Goal: Task Accomplishment & Management: Complete application form

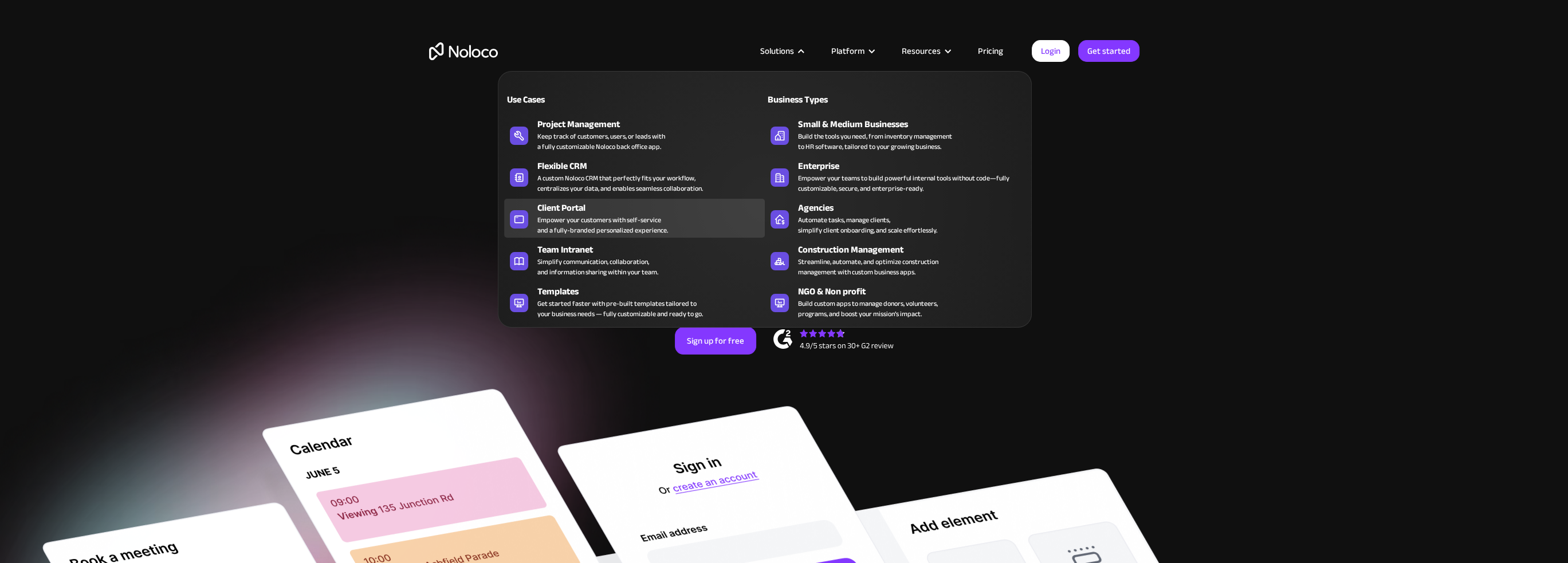
click at [602, 212] on div "Client Portal" at bounding box center [654, 208] width 233 height 14
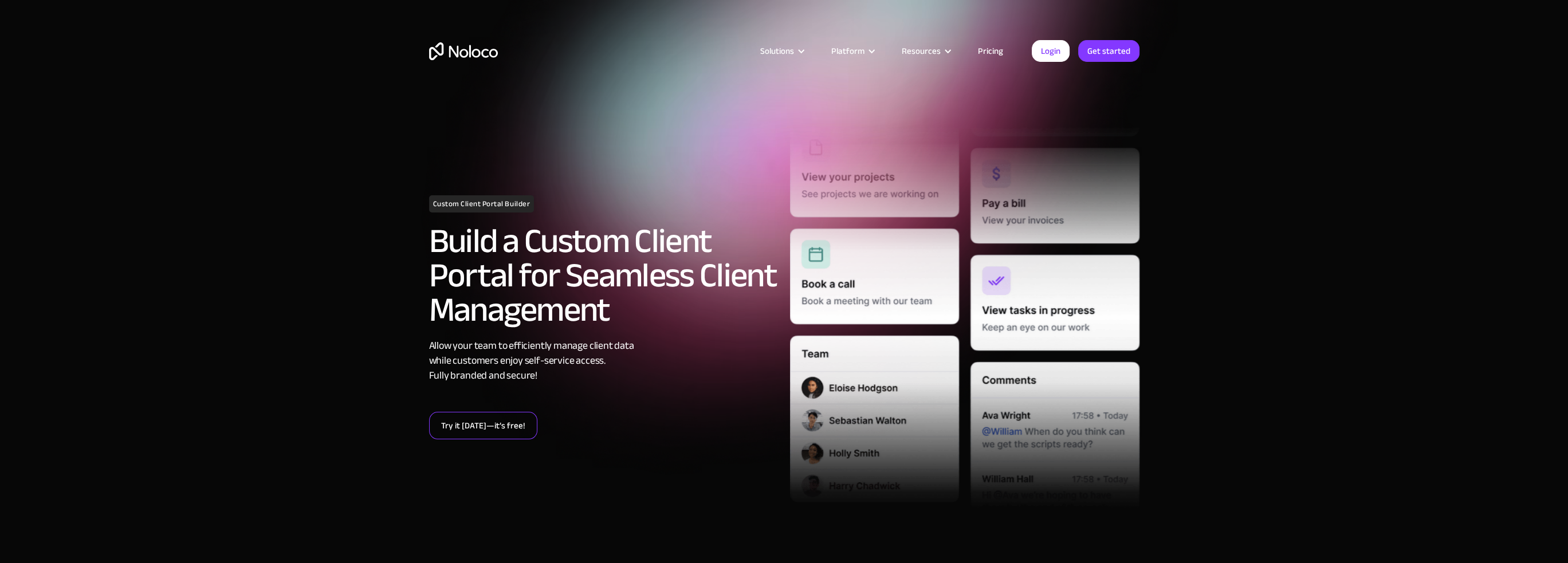
click at [472, 425] on link "Try it today—it’s free!" at bounding box center [483, 425] width 108 height 28
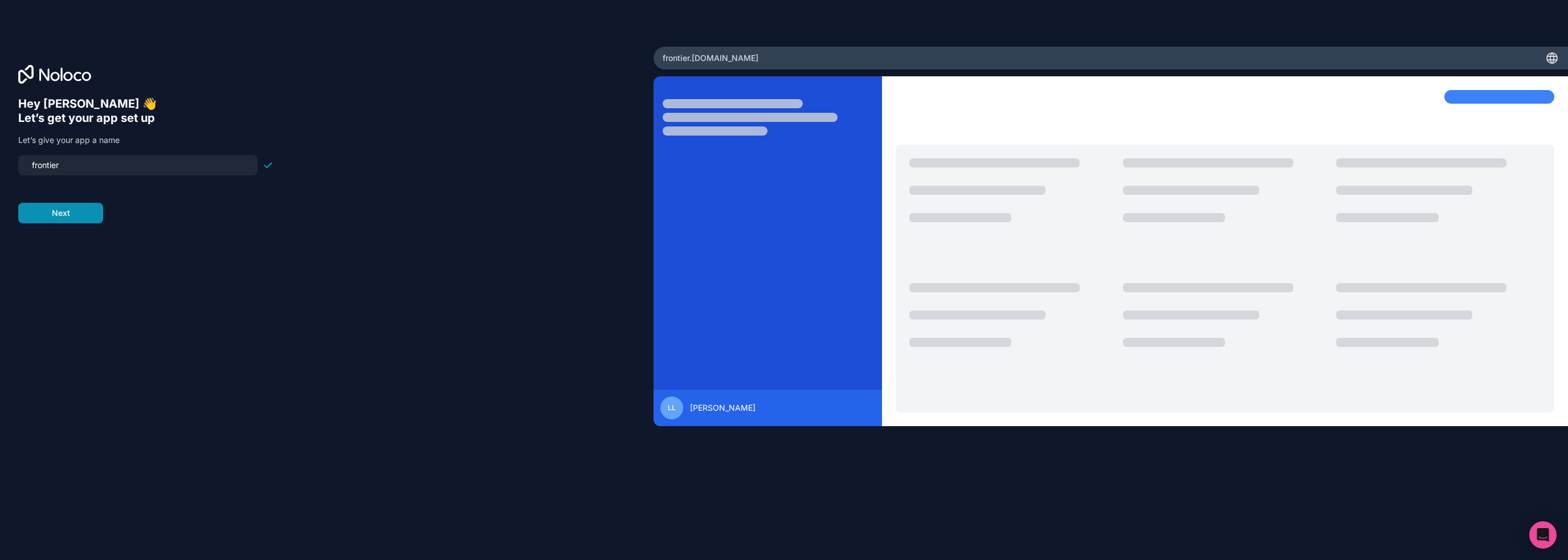
click at [87, 215] on button "Next" at bounding box center [60, 213] width 85 height 20
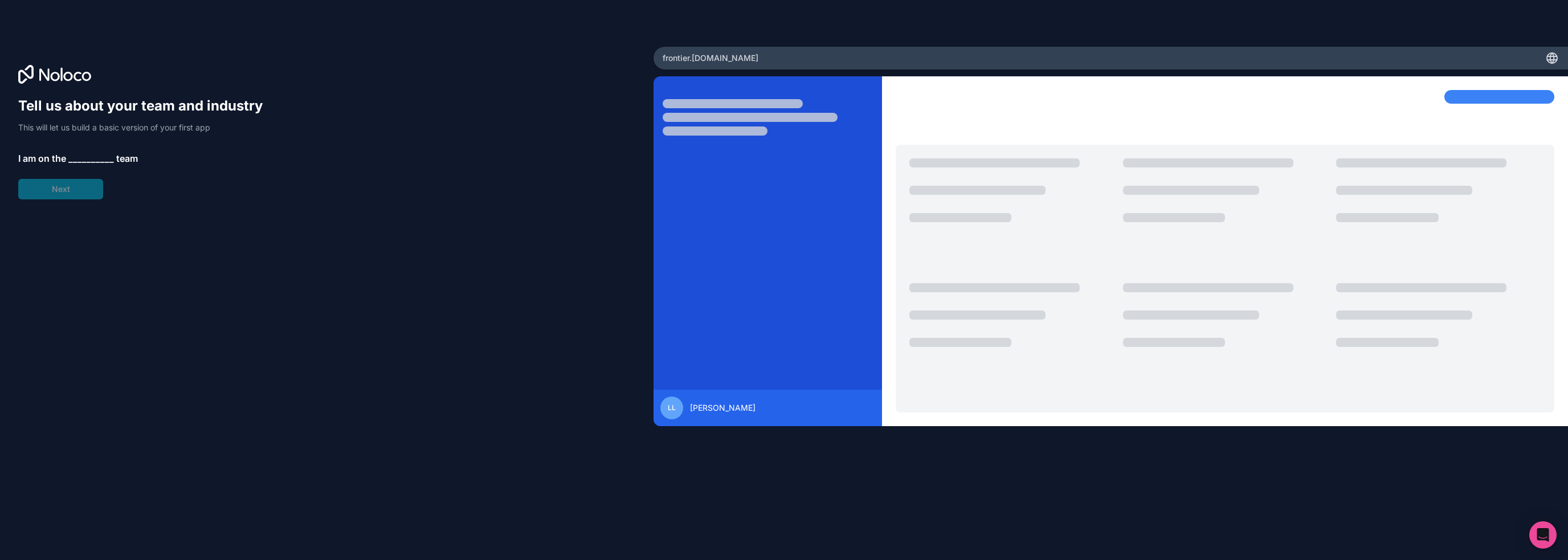
drag, startPoint x: 60, startPoint y: 187, endPoint x: 66, endPoint y: 159, distance: 28.6
click at [60, 186] on div "Tell us about your team and industry This will let us build a basic version of …" at bounding box center [146, 148] width 255 height 103
click at [67, 154] on p "I am on the __________ team" at bounding box center [146, 158] width 255 height 14
click at [73, 158] on span "__________" at bounding box center [91, 158] width 46 height 14
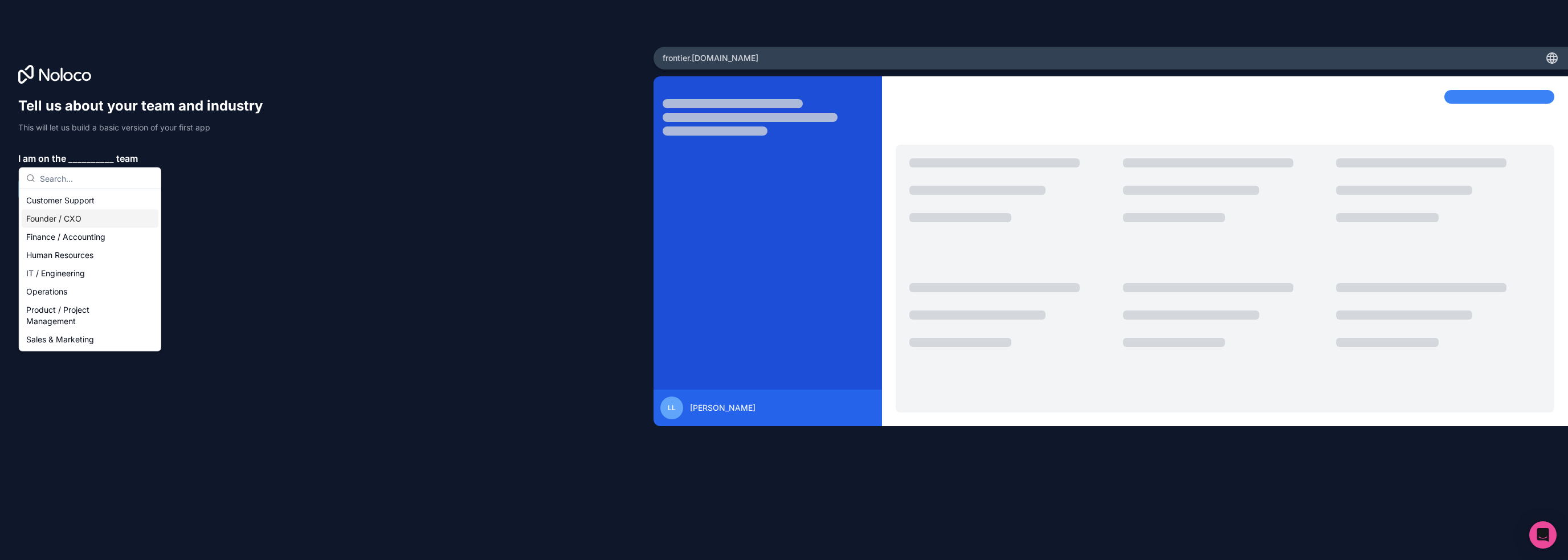
click at [68, 221] on div "Founder / CXO" at bounding box center [90, 218] width 137 height 18
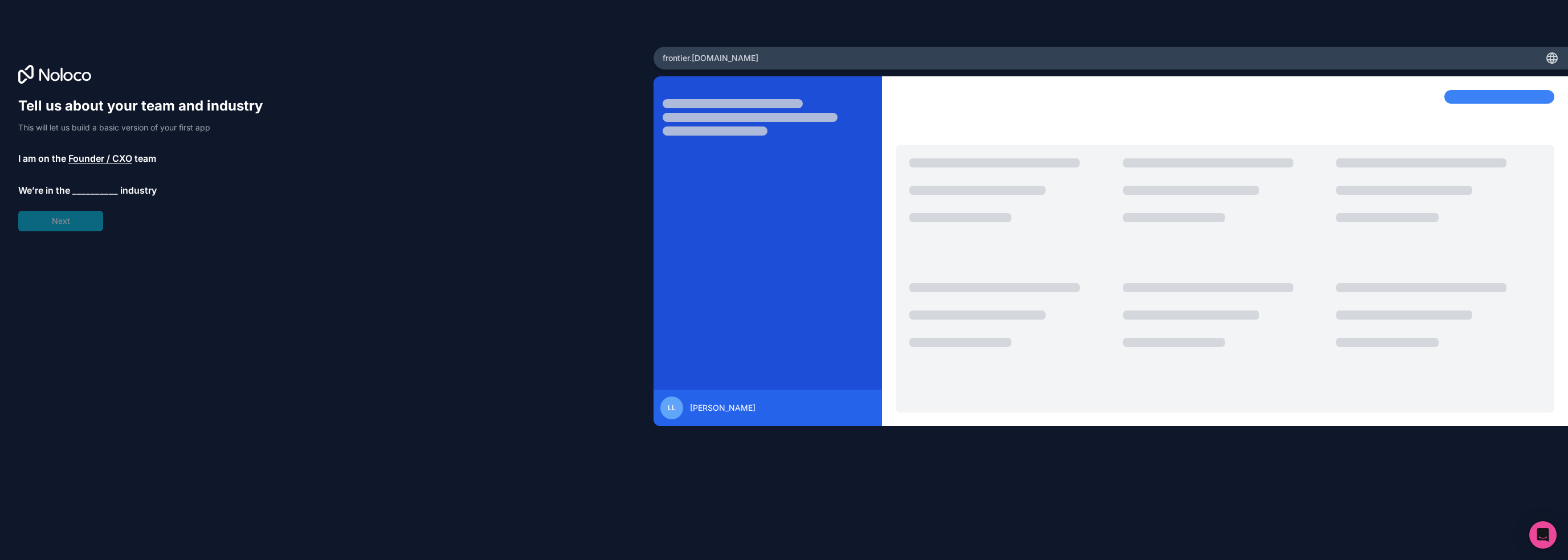
click at [75, 192] on span "__________" at bounding box center [95, 190] width 46 height 14
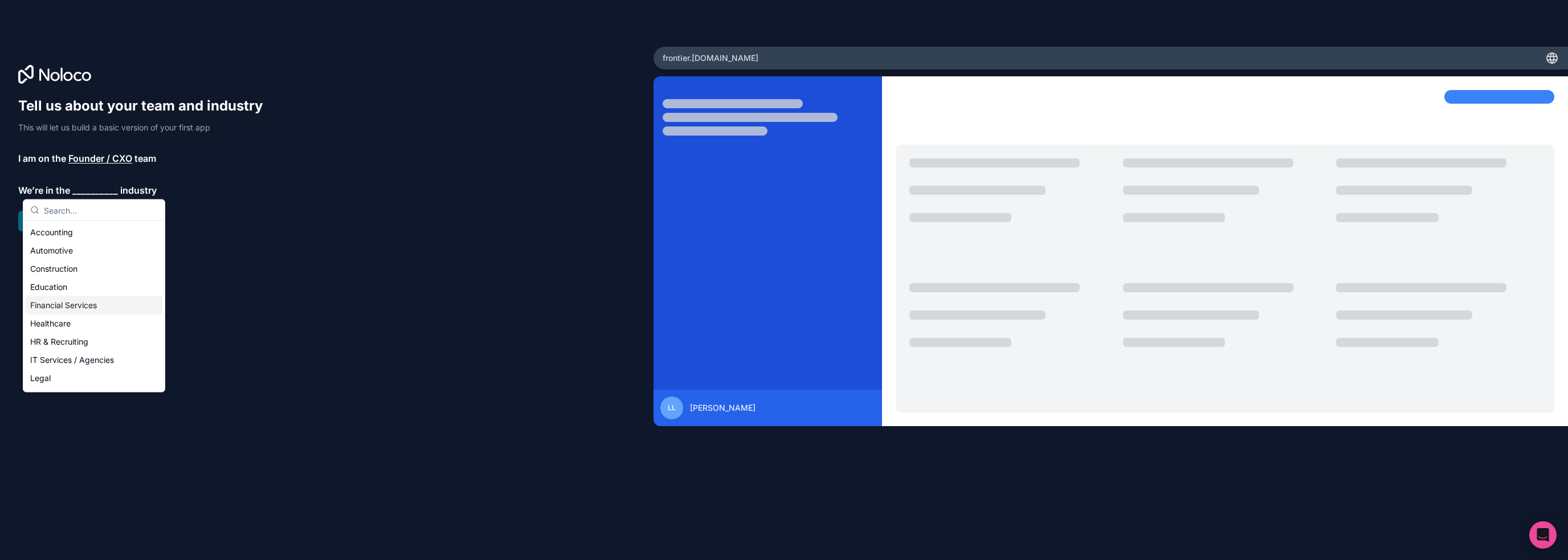
click at [72, 305] on div "Financial Services" at bounding box center [94, 305] width 137 height 18
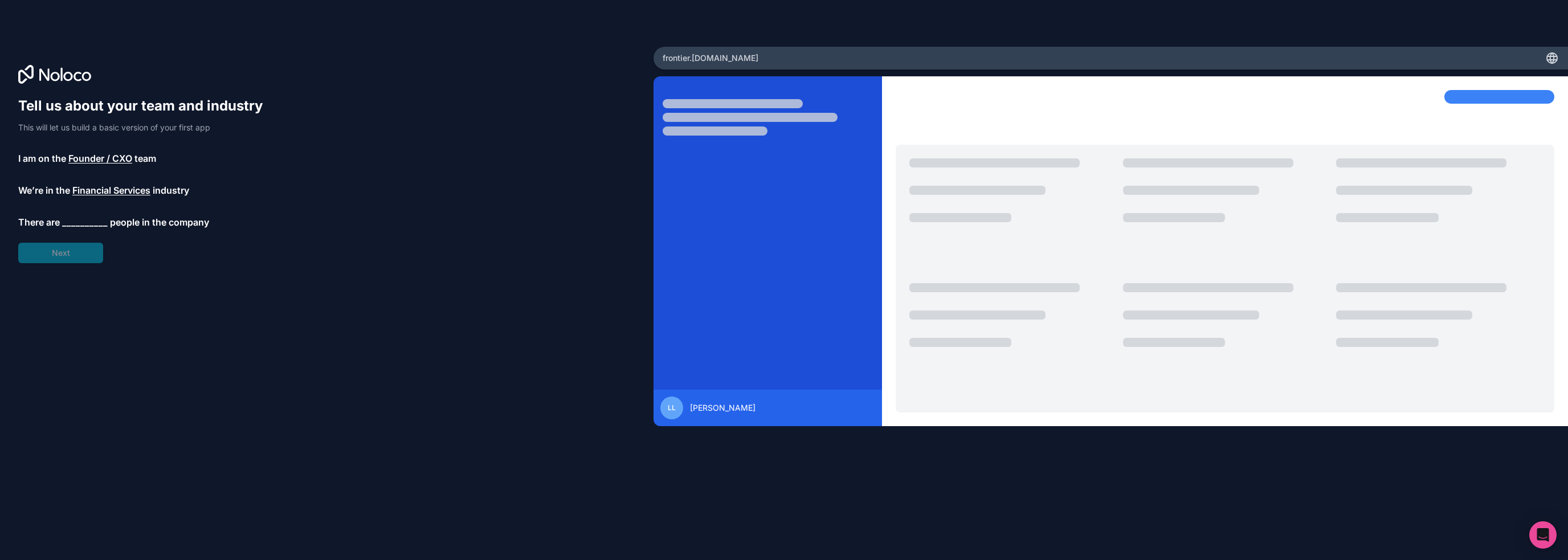
click at [79, 224] on span "__________" at bounding box center [84, 222] width 46 height 14
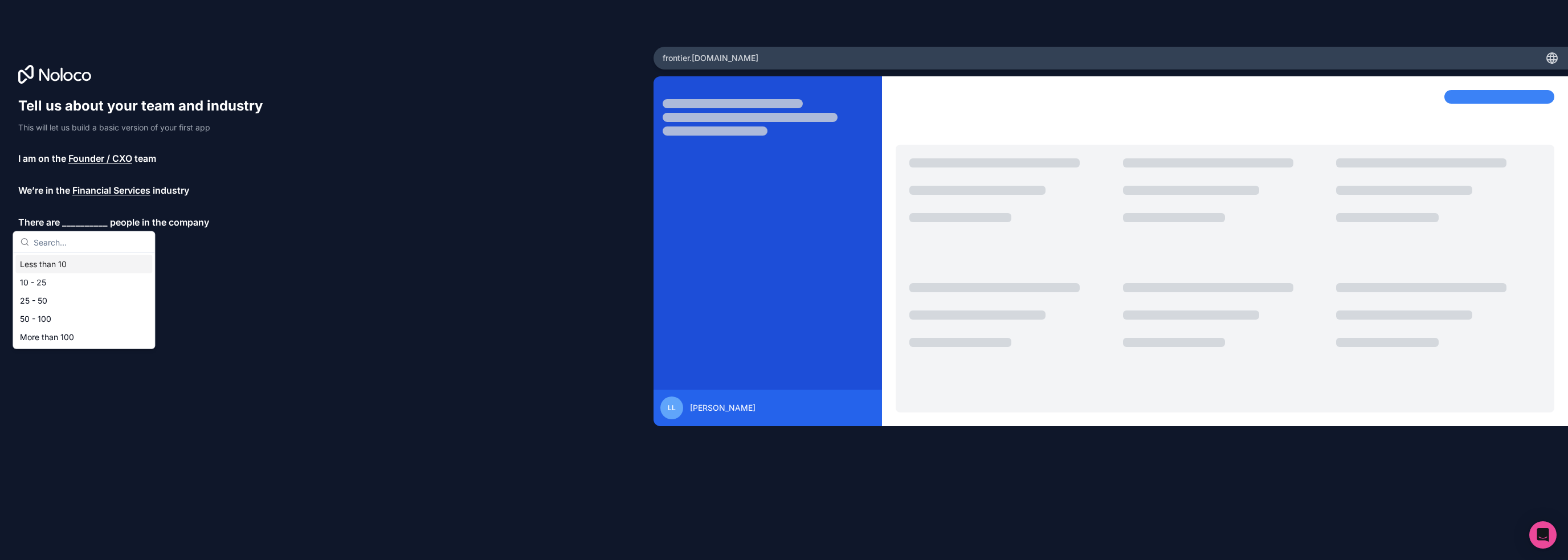
click at [68, 264] on div "Less than 10" at bounding box center [84, 264] width 137 height 18
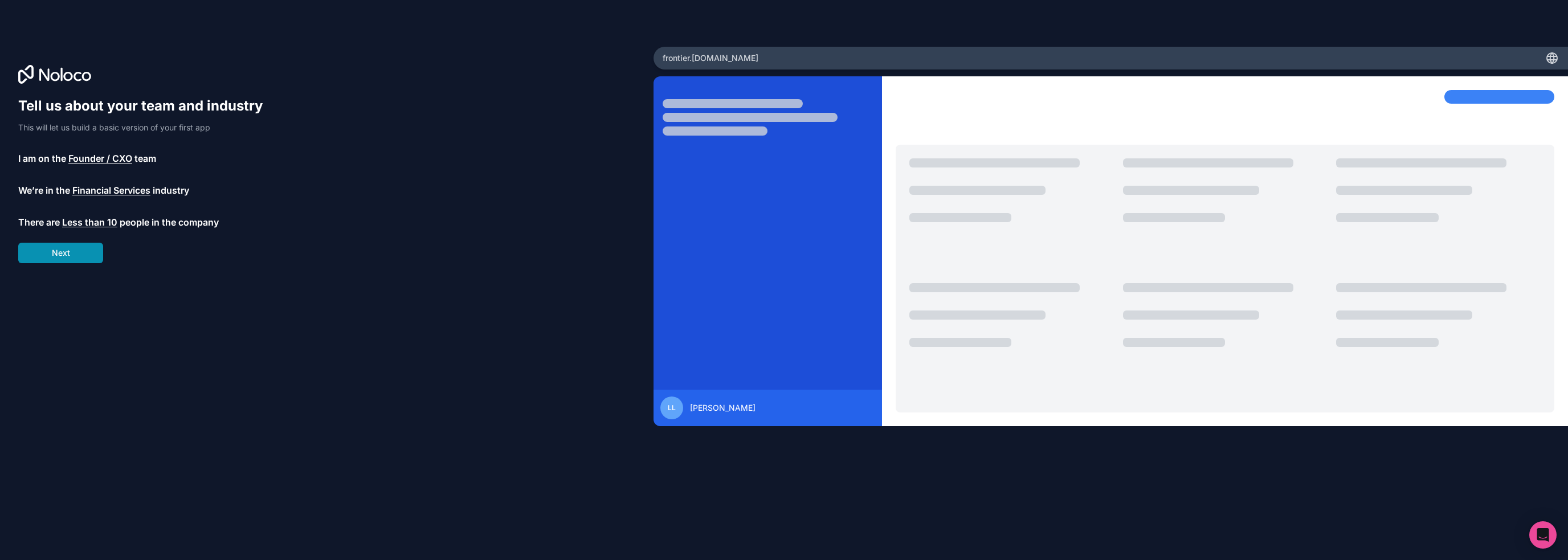
click at [68, 257] on button "Next" at bounding box center [60, 253] width 85 height 20
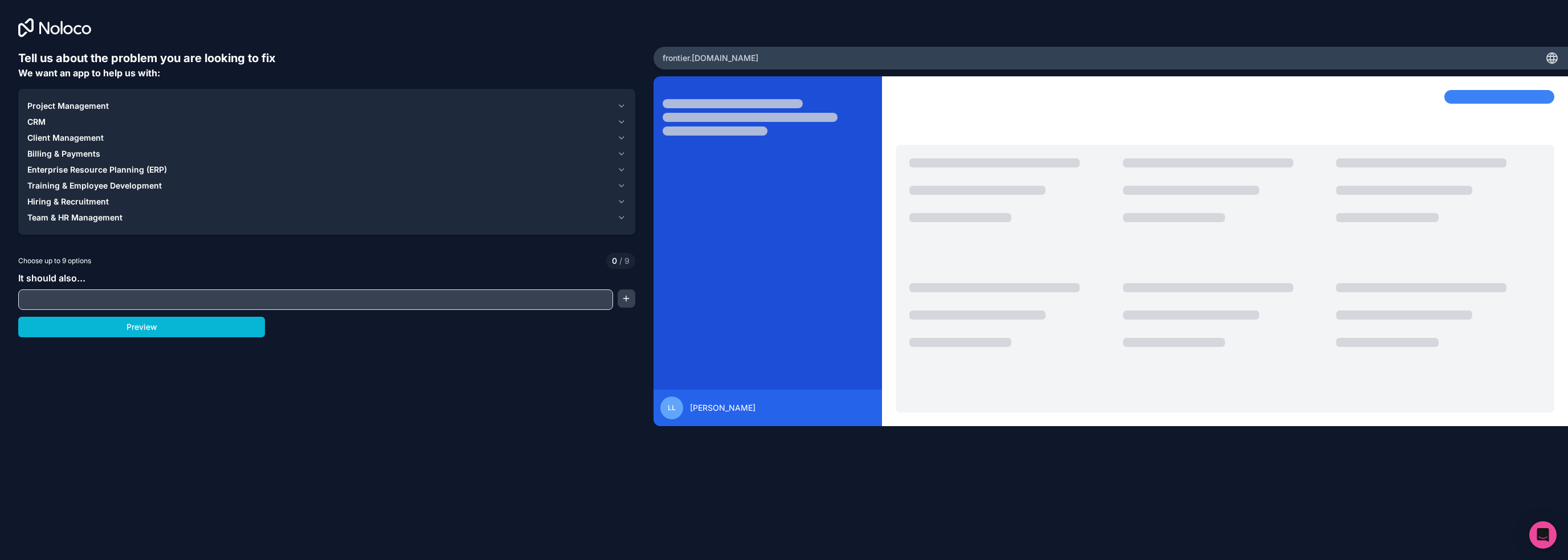
click at [98, 305] on input "text" at bounding box center [315, 300] width 589 height 16
click at [137, 326] on button "Preview" at bounding box center [141, 327] width 247 height 20
click at [65, 137] on span "Client Management" at bounding box center [66, 138] width 76 height 12
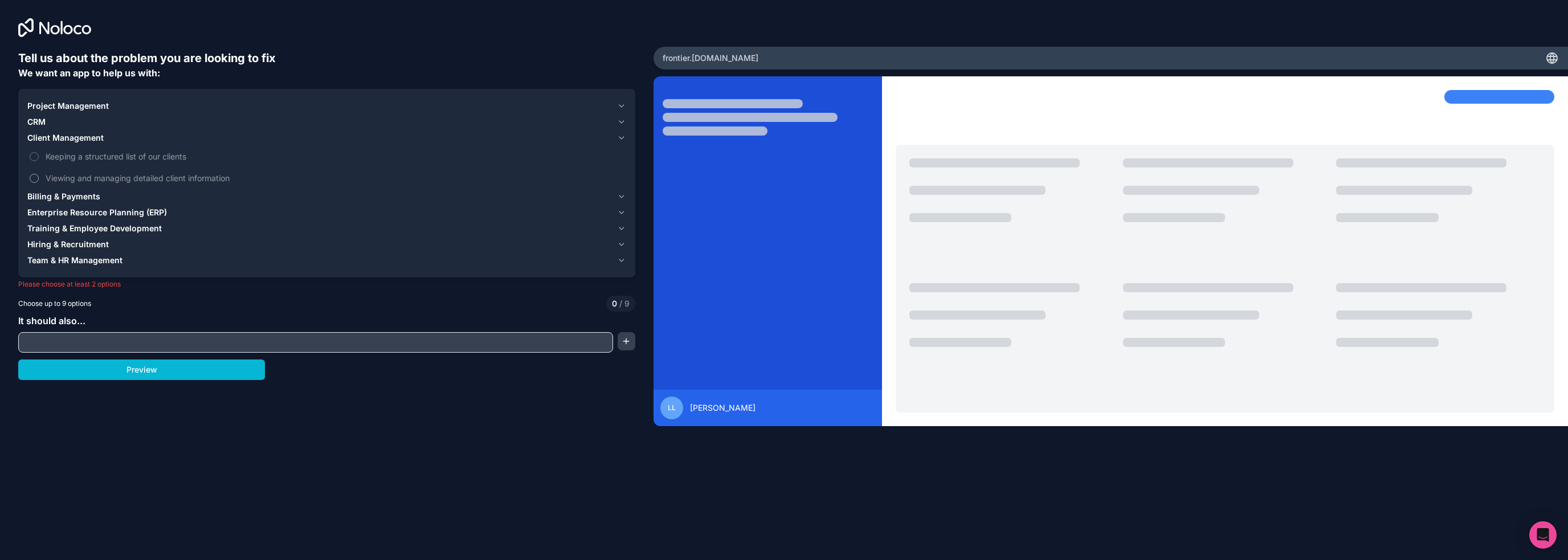
click at [76, 180] on span "Viewing and managing detailed client information" at bounding box center [335, 178] width 578 height 12
click at [39, 180] on button "Viewing and managing detailed client information" at bounding box center [34, 178] width 9 height 9
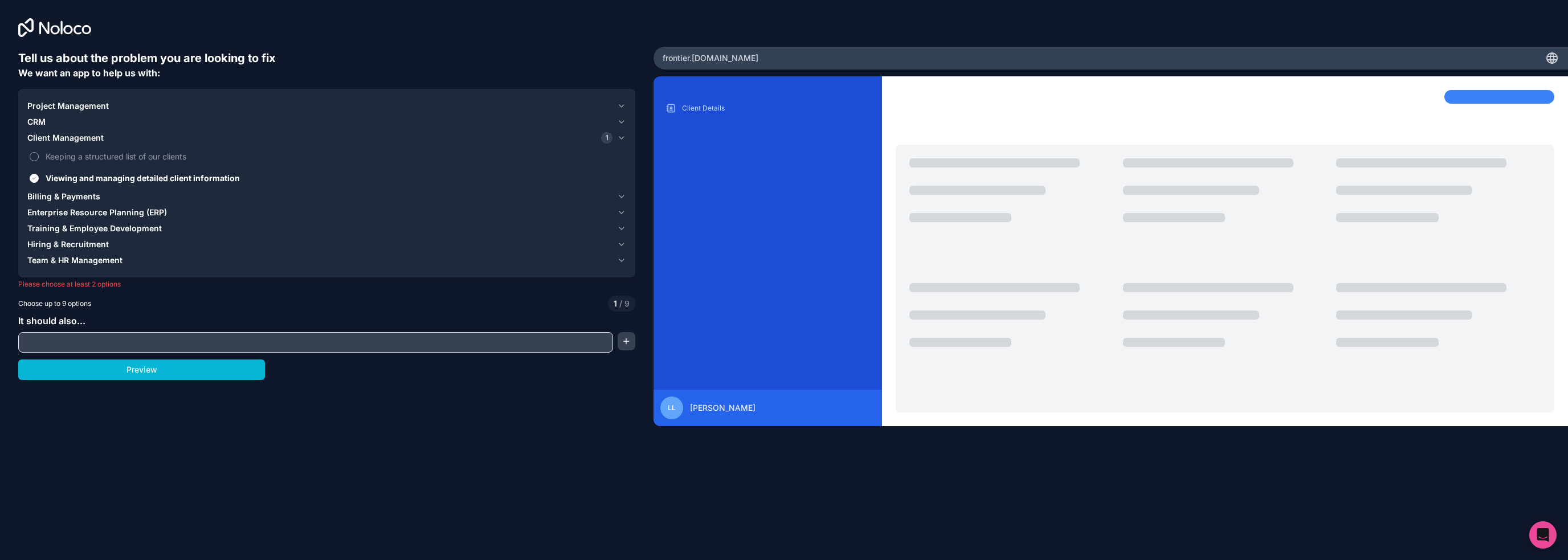
click at [76, 153] on span "Keeping a structured list of our clients" at bounding box center [335, 157] width 578 height 12
click at [39, 153] on button "Keeping a structured list of our clients" at bounding box center [34, 157] width 9 height 9
click at [147, 371] on button "Preview" at bounding box center [141, 370] width 247 height 20
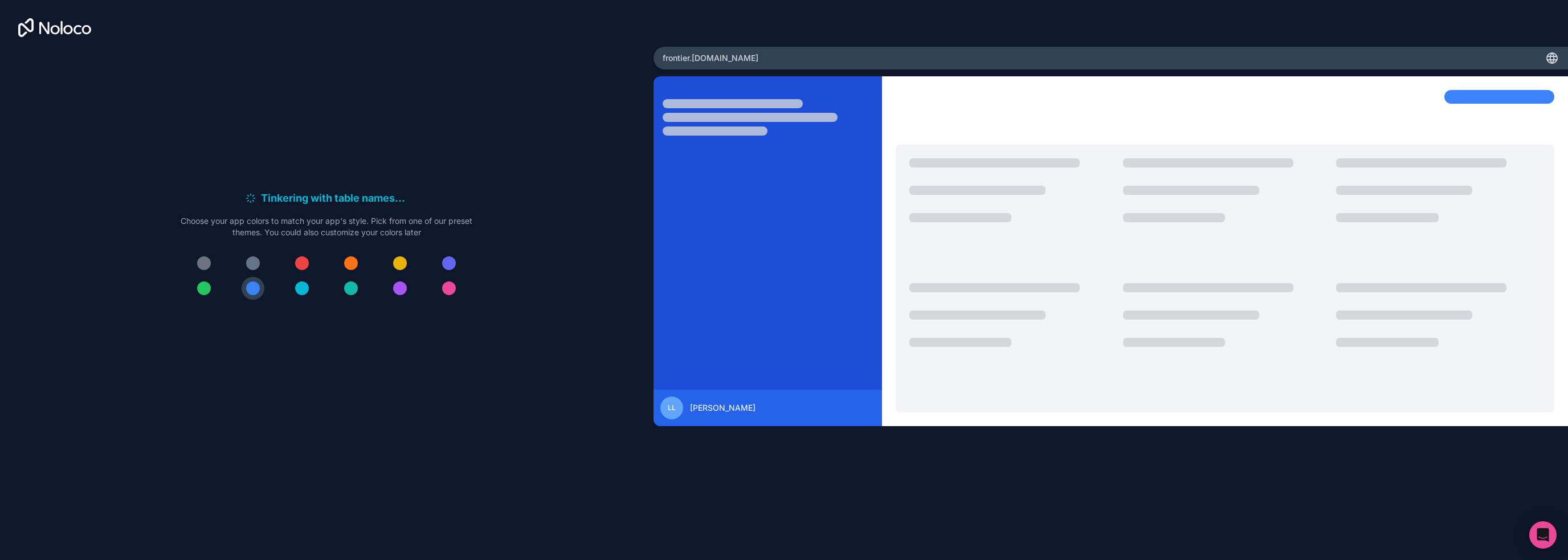
click at [203, 260] on div at bounding box center [204, 263] width 14 height 14
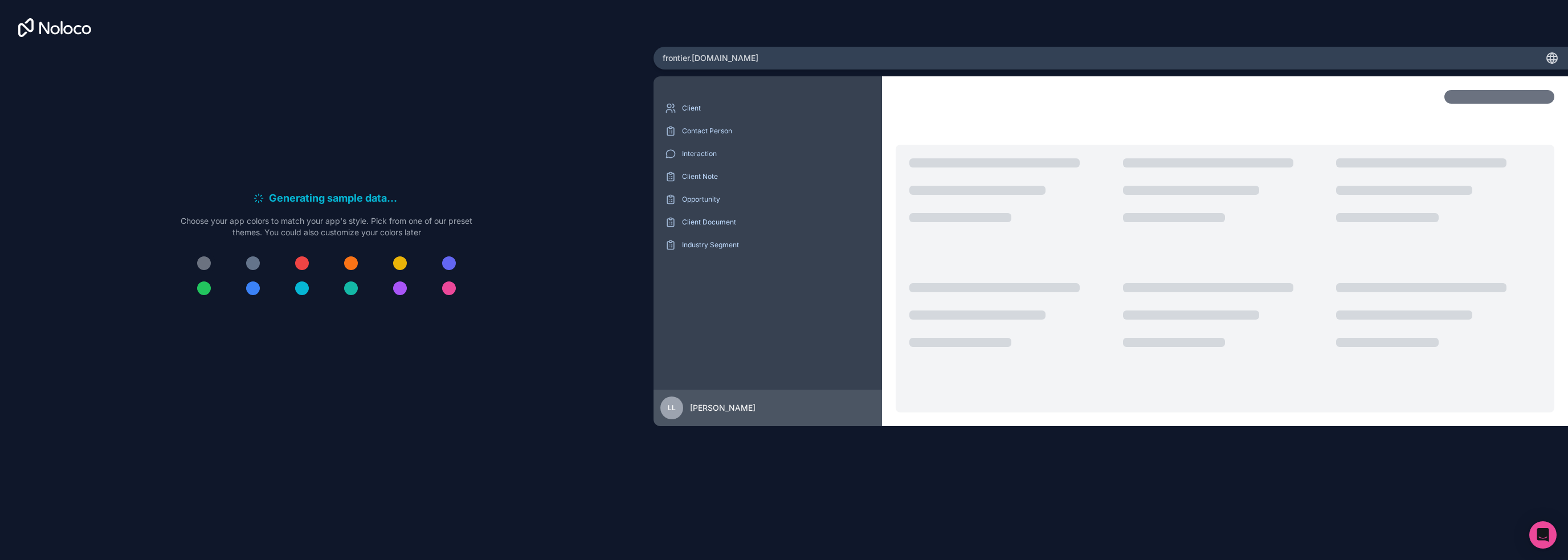
click at [204, 256] on div at bounding box center [204, 263] width 14 height 14
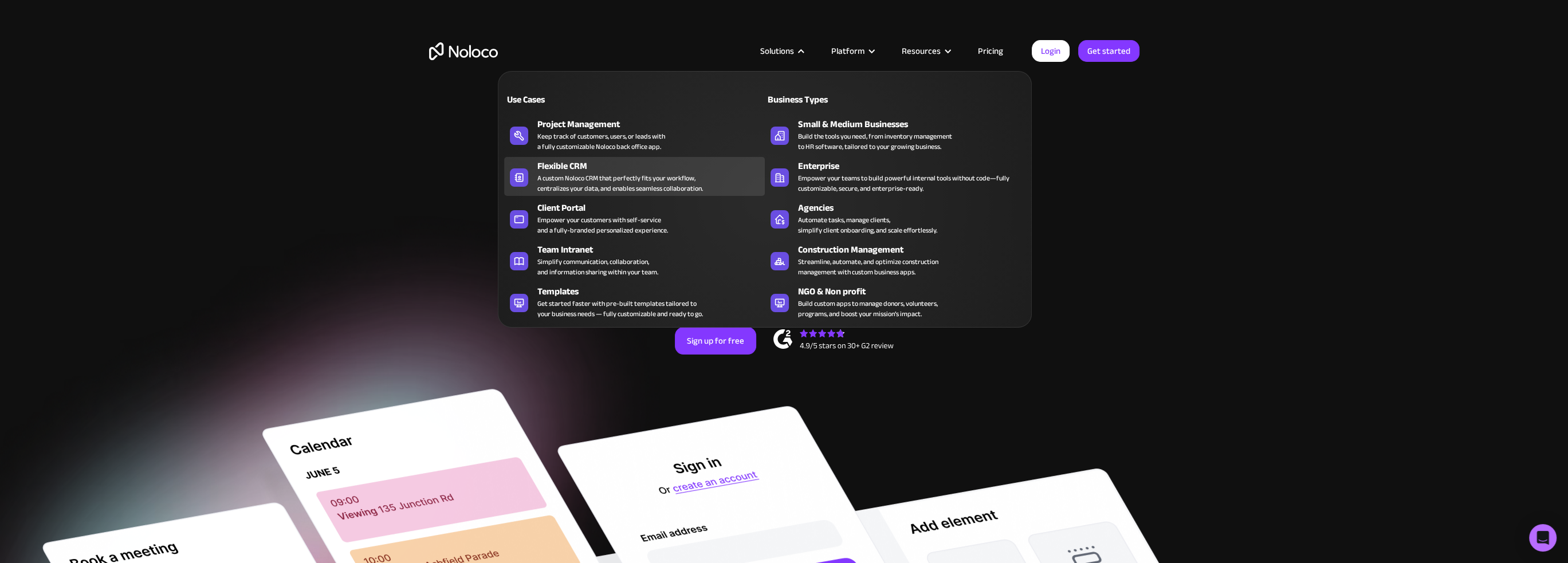
click at [562, 171] on div "Flexible CRM" at bounding box center [654, 165] width 233 height 14
